Goal: Information Seeking & Learning: Find contact information

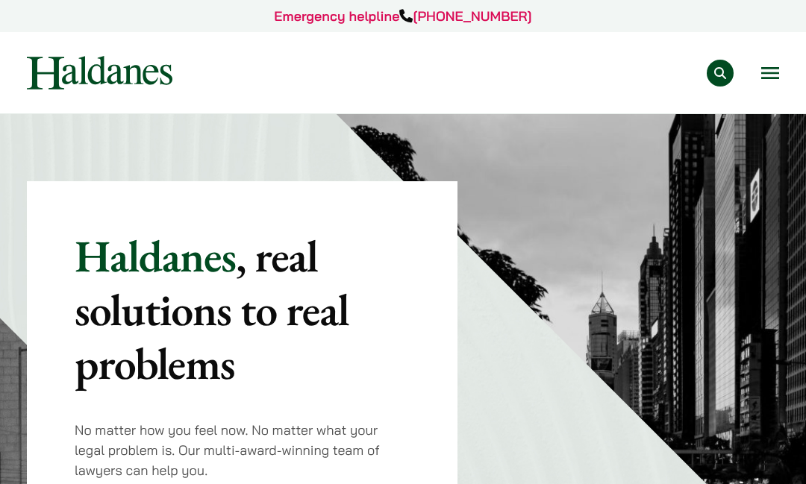
click at [773, 70] on button "Open menu" at bounding box center [770, 73] width 18 height 12
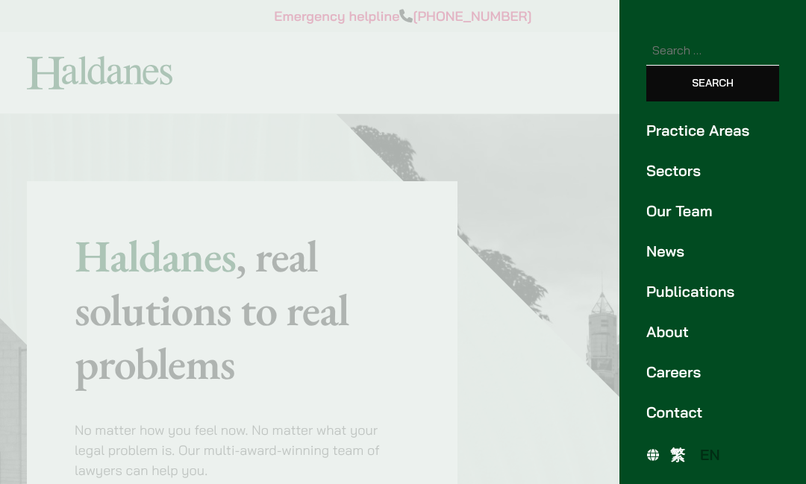
scroll to position [110, 0]
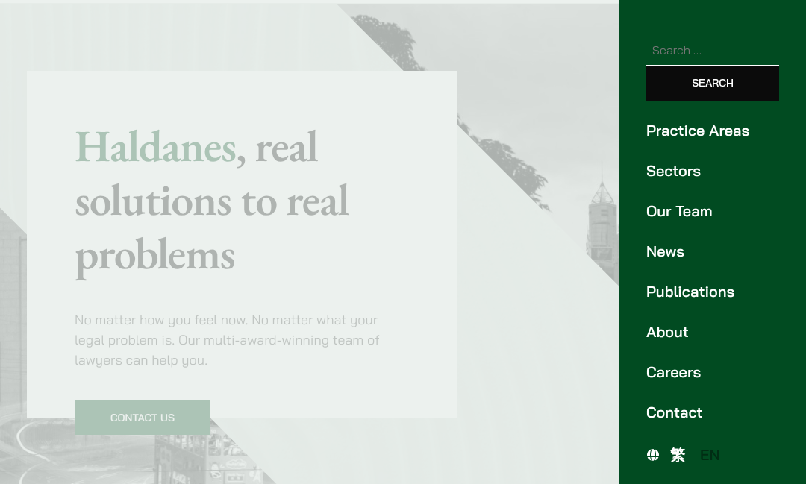
click at [682, 372] on link "Careers" at bounding box center [712, 372] width 133 height 22
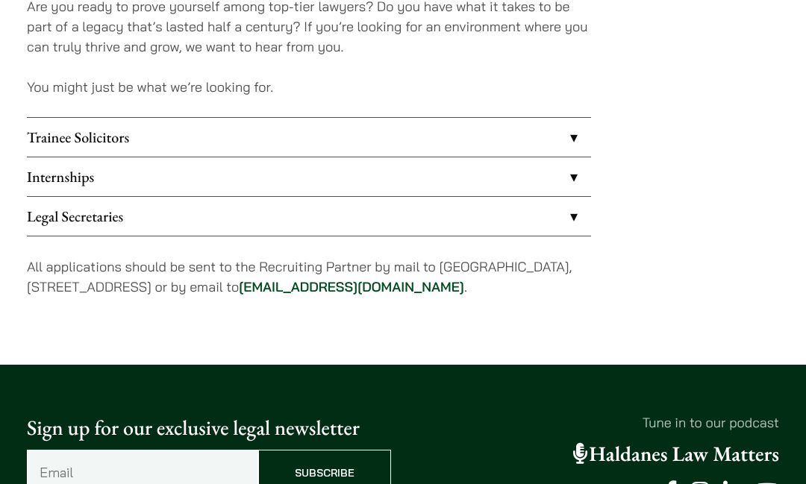
scroll to position [1215, 0]
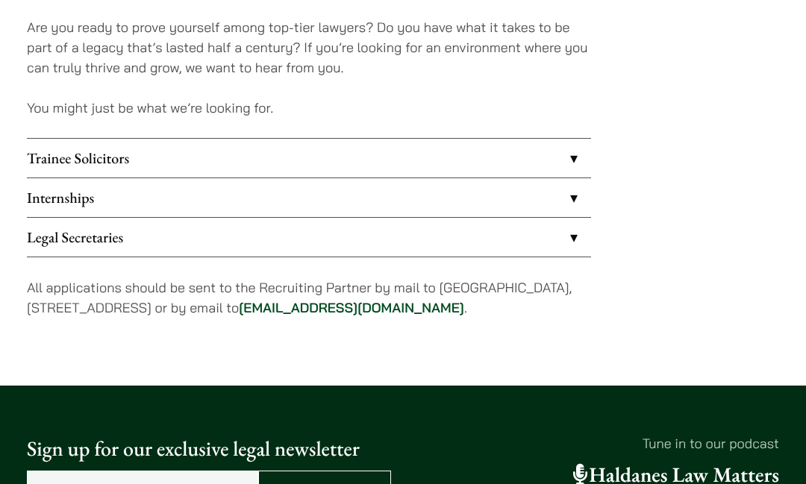
click at [90, 180] on link "Internships" at bounding box center [309, 197] width 564 height 39
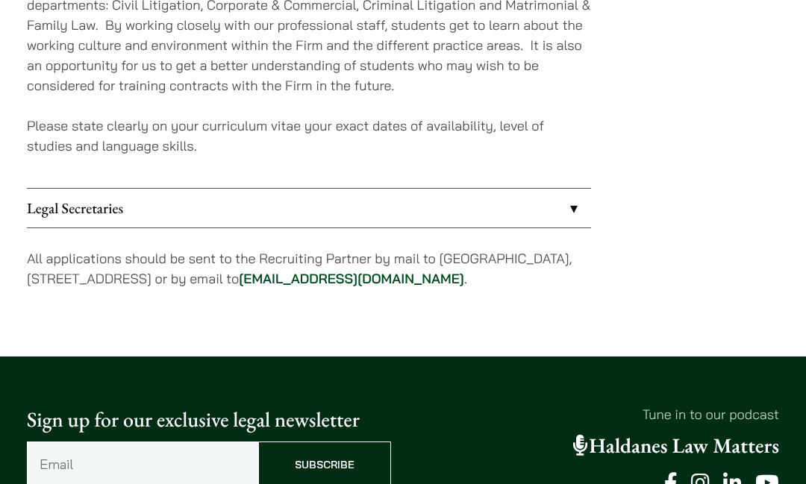
scroll to position [1602, 0]
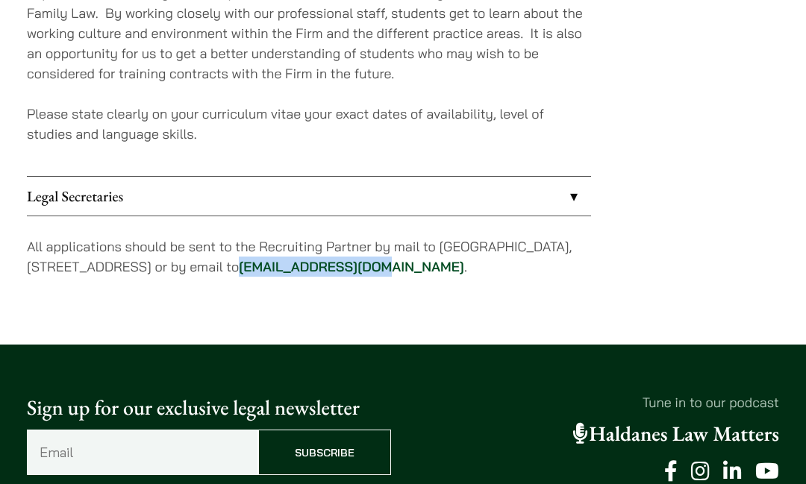
drag, startPoint x: 530, startPoint y: 238, endPoint x: 392, endPoint y: 243, distance: 138.1
click at [392, 243] on p "All applications should be sent to the Recruiting Partner by mail to [GEOGRAPHI…" at bounding box center [309, 256] width 564 height 40
copy link "[EMAIL_ADDRESS][DOMAIN_NAME]"
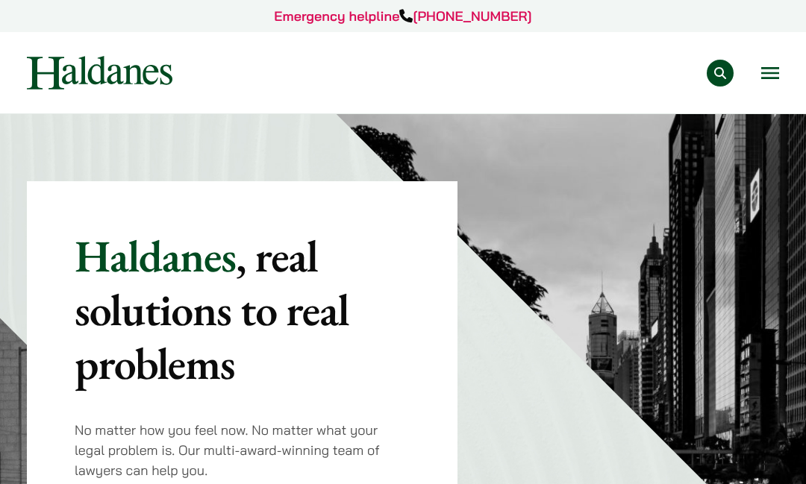
click at [771, 76] on button "Open menu" at bounding box center [770, 73] width 18 height 12
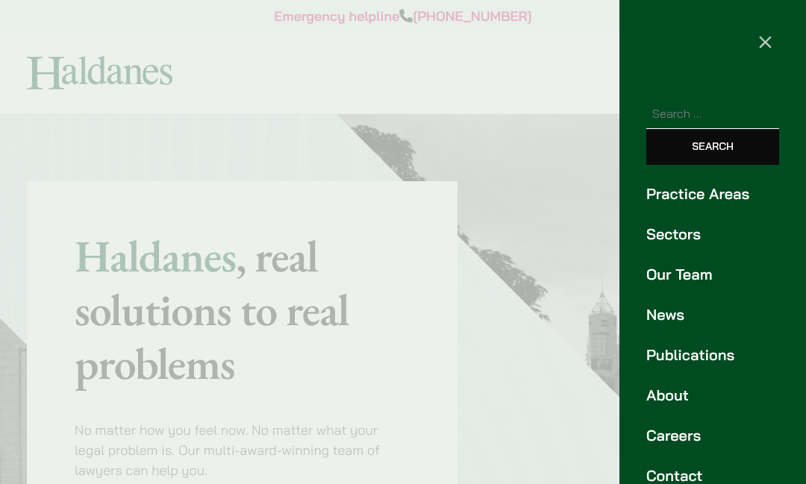
click at [694, 272] on link "Our Team" at bounding box center [712, 274] width 133 height 22
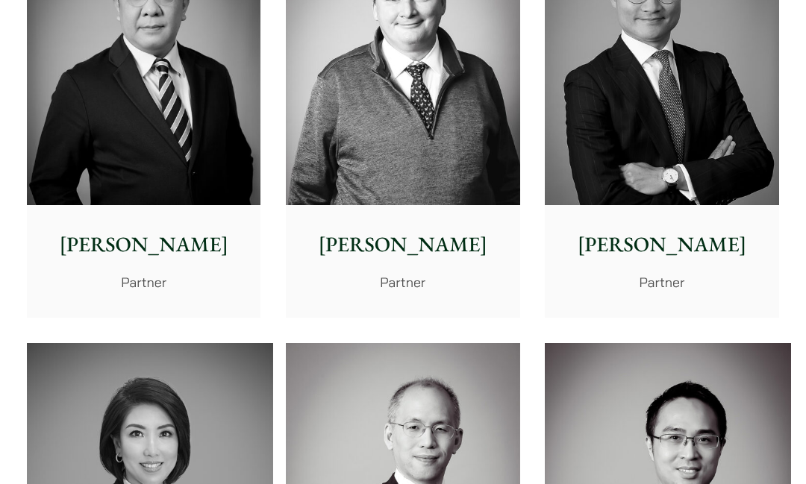
scroll to position [1215, 0]
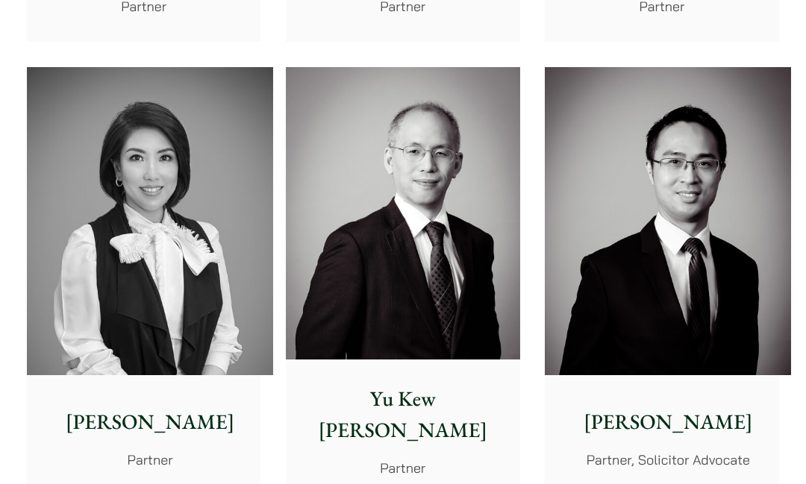
click at [605, 230] on img at bounding box center [668, 221] width 246 height 308
